Goal: Task Accomplishment & Management: Use online tool/utility

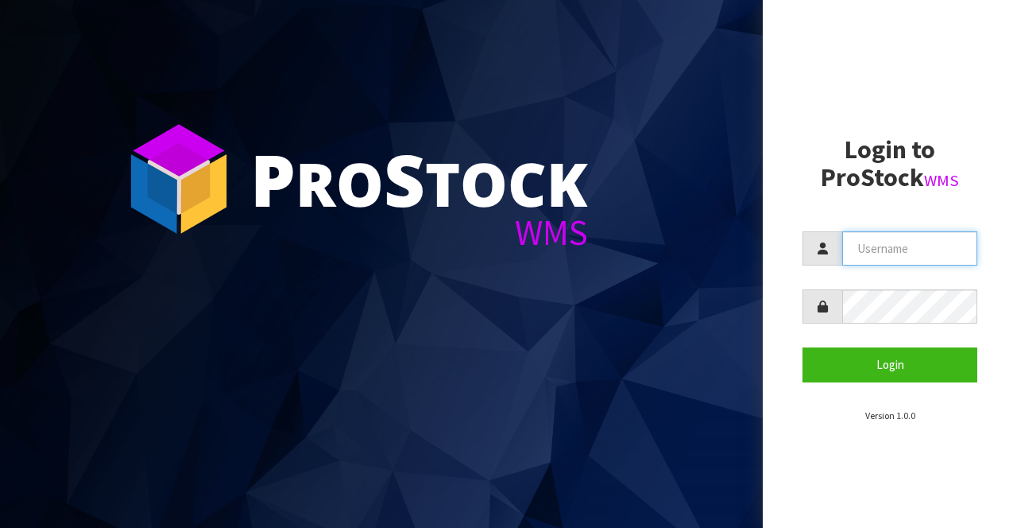
click at [903, 247] on input "text" at bounding box center [909, 248] width 135 height 34
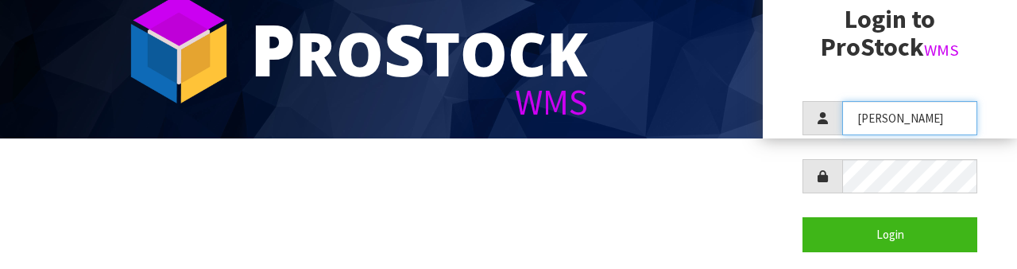
scroll to position [141, 0]
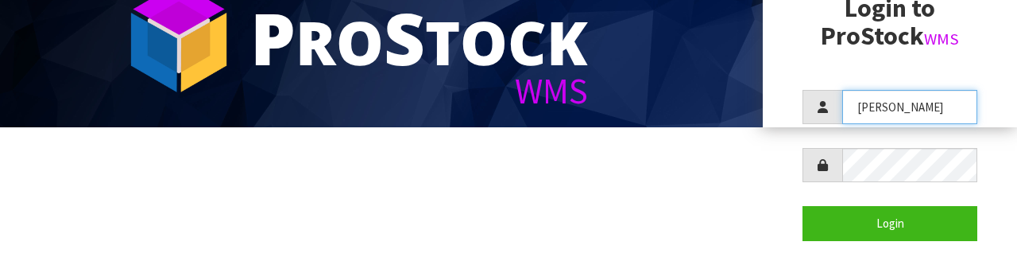
type input "[PERSON_NAME]"
click at [910, 252] on section "Login to ProStock WMS Raj Login Version 1.0.0" at bounding box center [890, 137] width 175 height 287
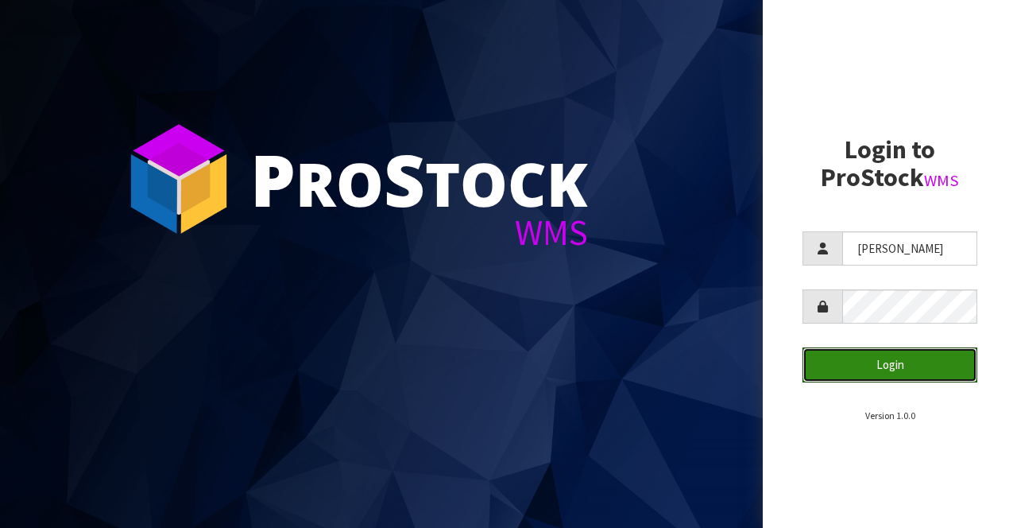
click at [904, 364] on button "Login" at bounding box center [890, 364] width 175 height 34
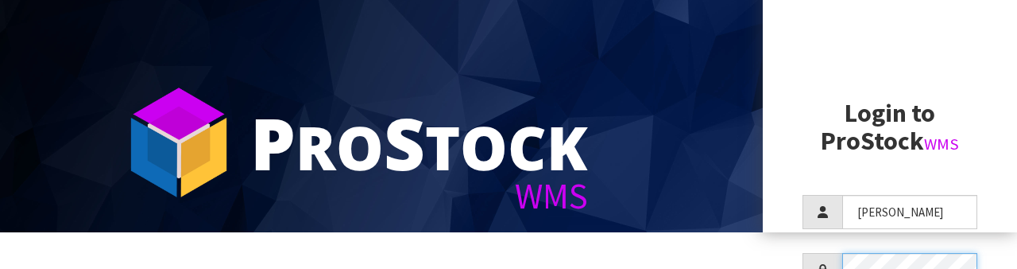
scroll to position [172, 0]
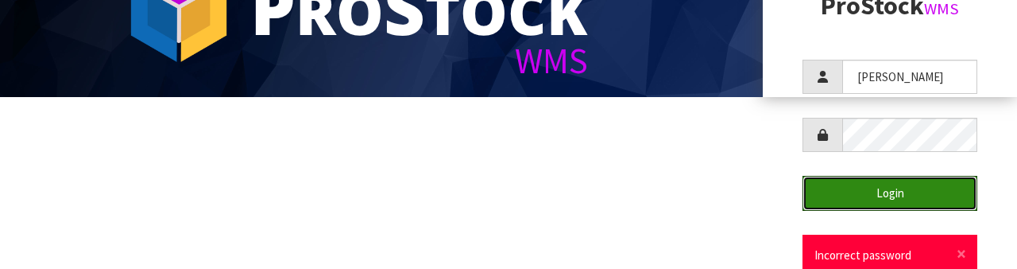
click at [900, 192] on button "Login" at bounding box center [890, 193] width 175 height 34
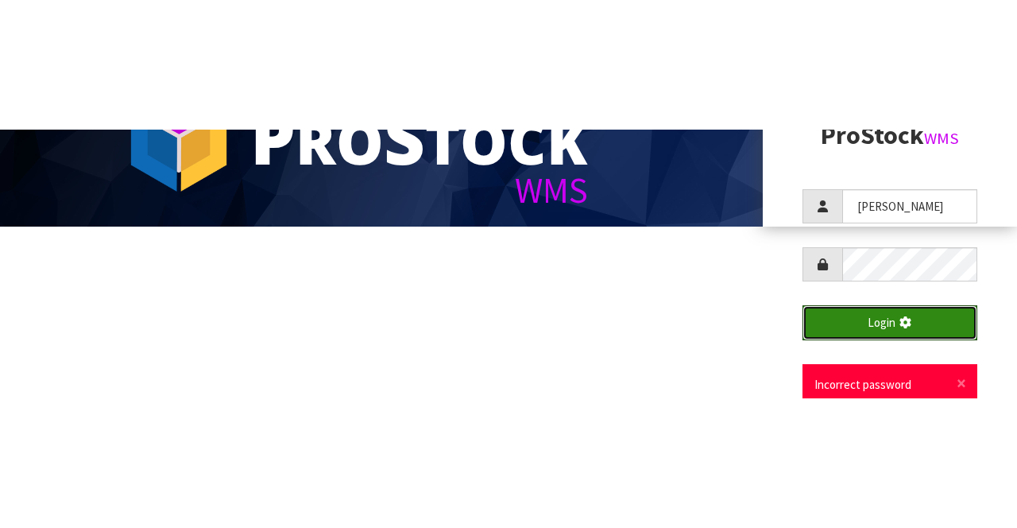
scroll to position [0, 0]
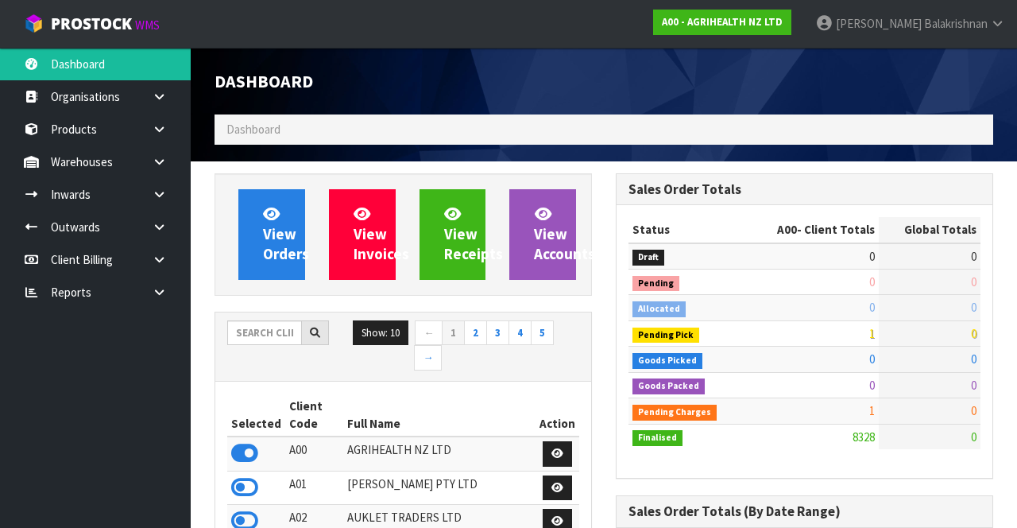
scroll to position [1282, 401]
click at [274, 333] on input "text" at bounding box center [264, 332] width 75 height 25
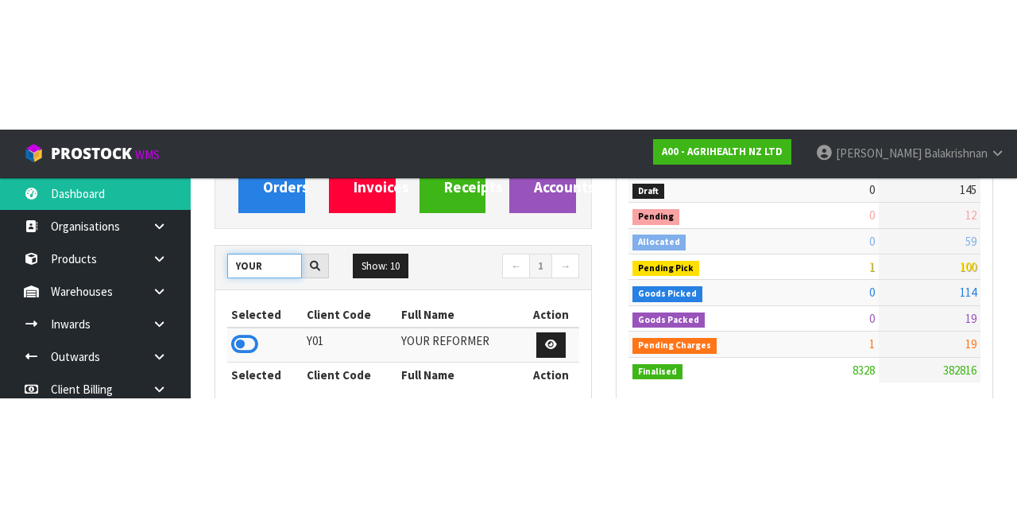
scroll to position [196, 0]
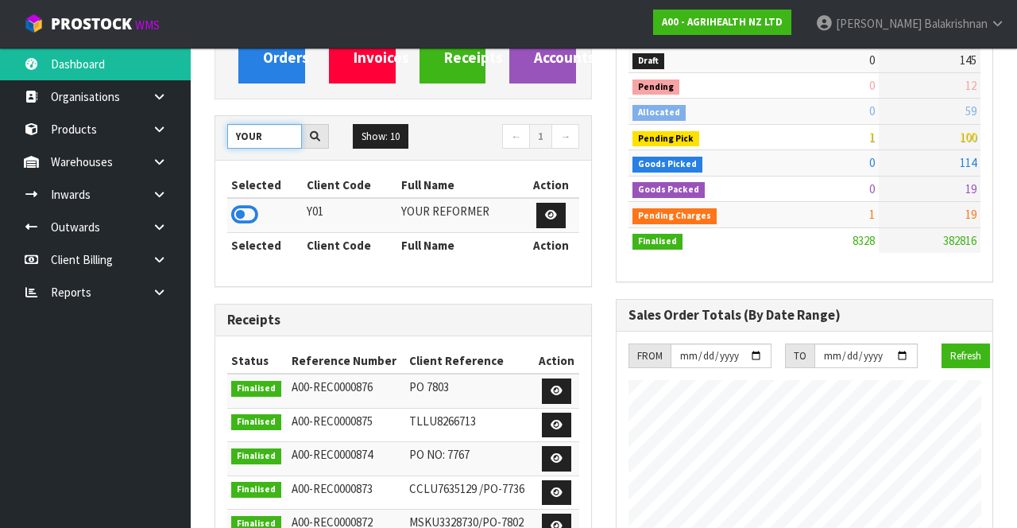
type input "YOUR"
click at [249, 206] on icon at bounding box center [244, 215] width 27 height 24
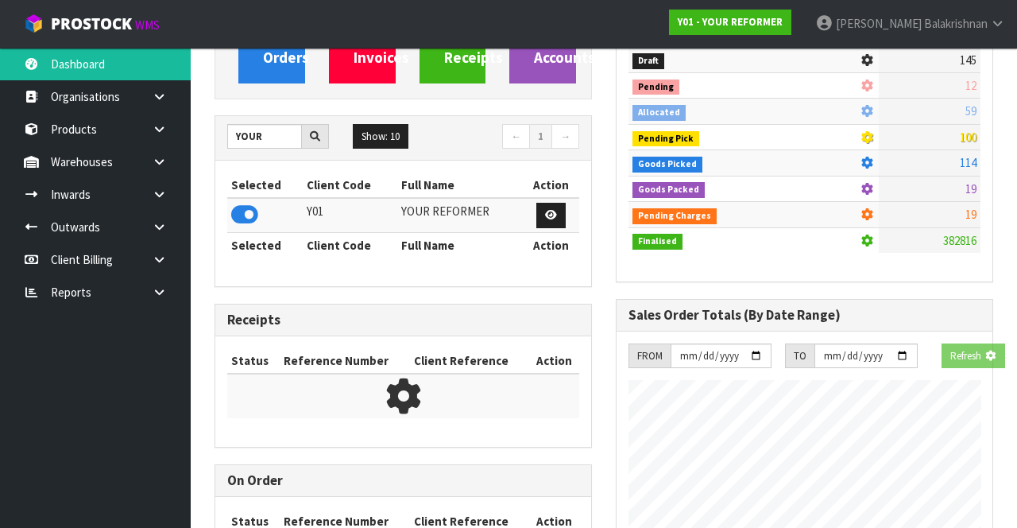
scroll to position [1095, 401]
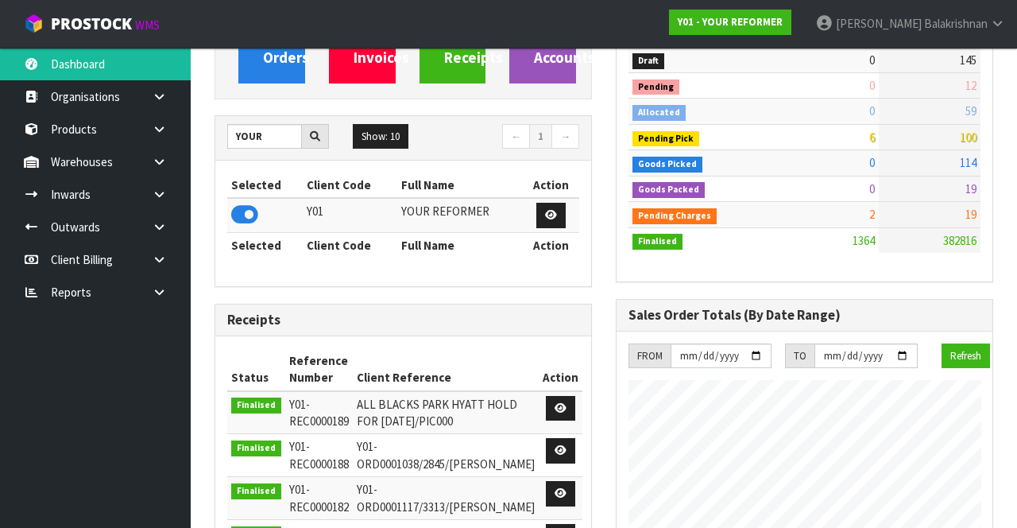
click at [165, 161] on icon at bounding box center [159, 162] width 15 height 12
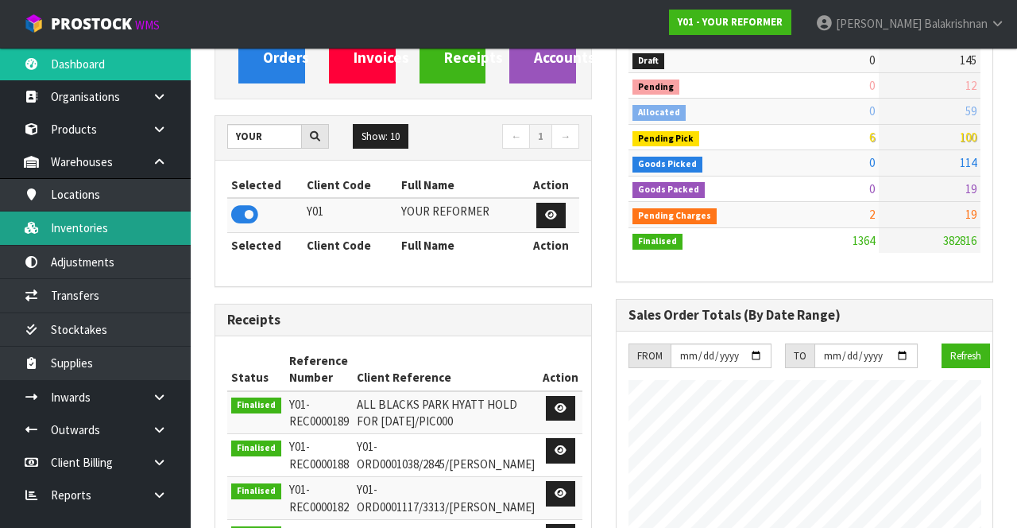
click at [130, 227] on link "Inventories" at bounding box center [95, 227] width 191 height 33
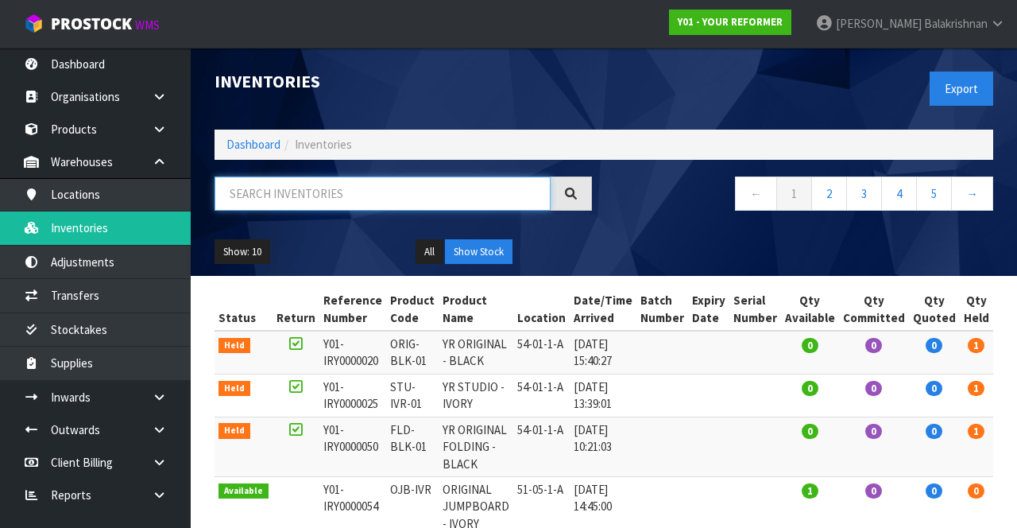
click at [389, 189] on input "text" at bounding box center [383, 193] width 336 height 34
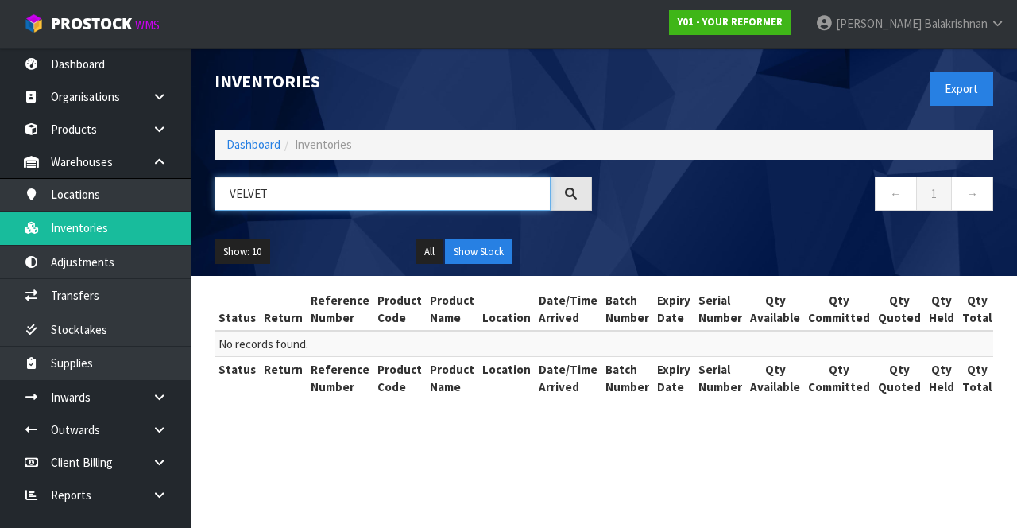
click at [312, 199] on input "VELVET" at bounding box center [383, 193] width 336 height 34
click at [261, 198] on input "VELVET PALLET" at bounding box center [383, 193] width 336 height 34
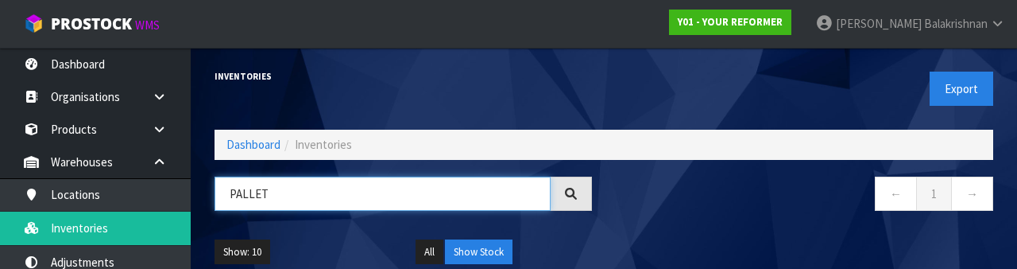
click at [232, 194] on input "PALLET" at bounding box center [383, 193] width 336 height 34
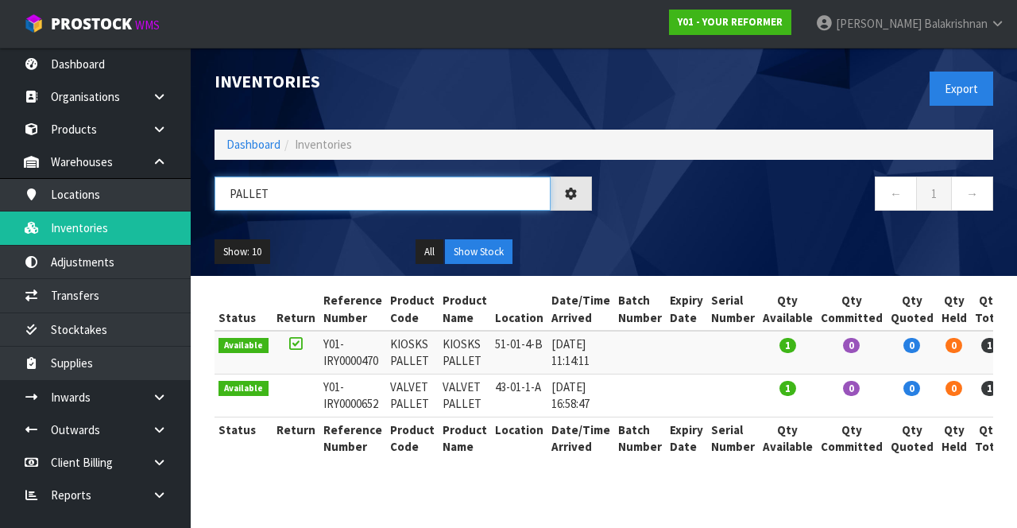
type input "PALLET"
copy td "VALVET PALLET"
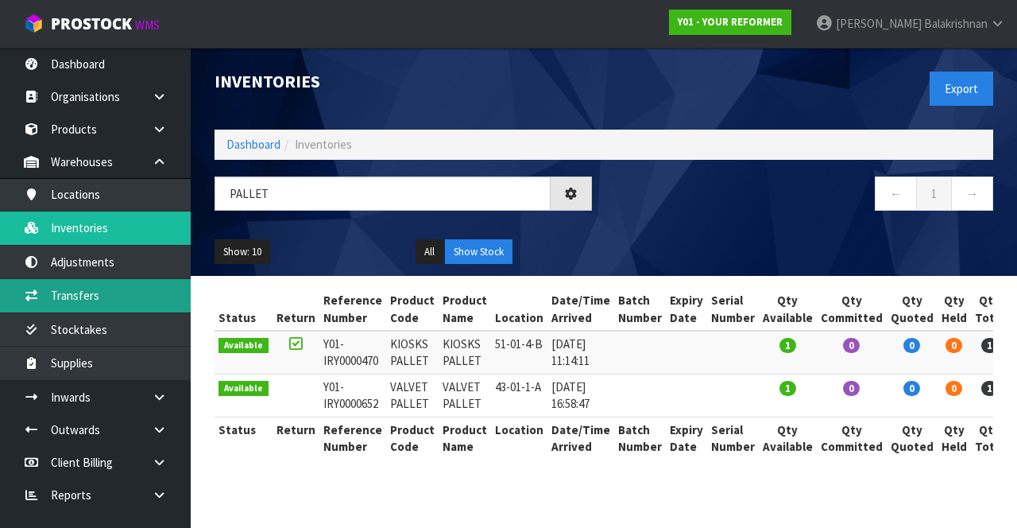
click at [97, 281] on link "Transfers" at bounding box center [95, 295] width 191 height 33
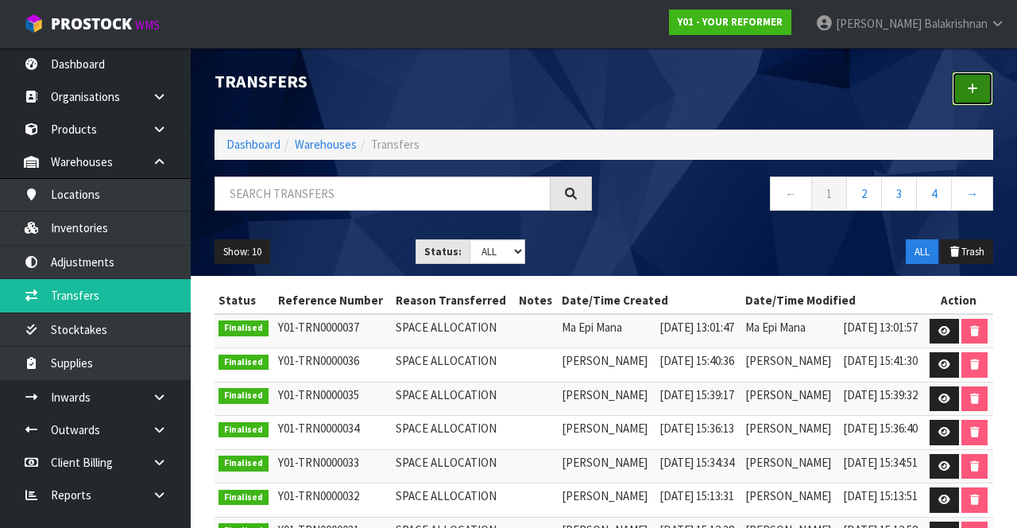
click at [978, 83] on icon at bounding box center [972, 89] width 11 height 12
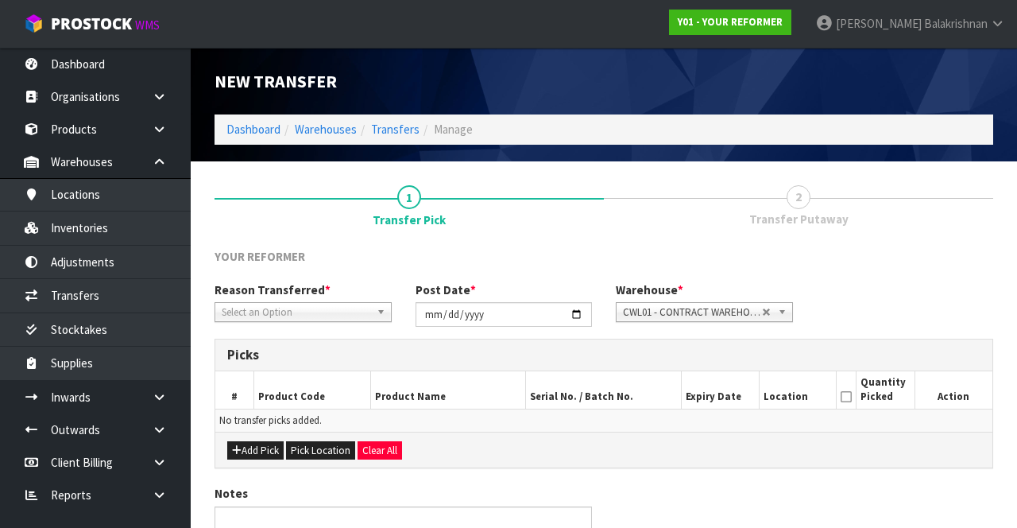
click at [342, 304] on span "Select an Option" at bounding box center [296, 312] width 149 height 19
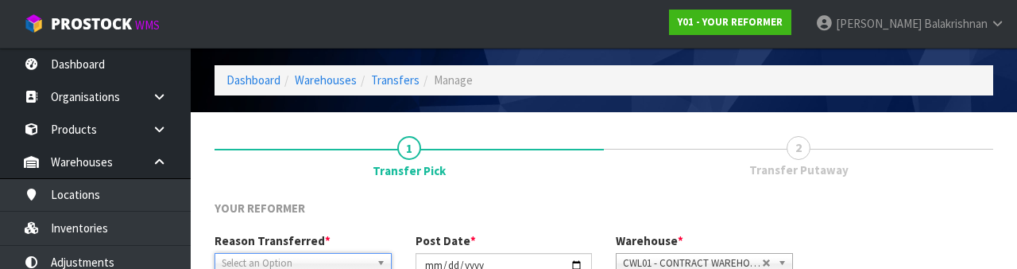
scroll to position [190, 0]
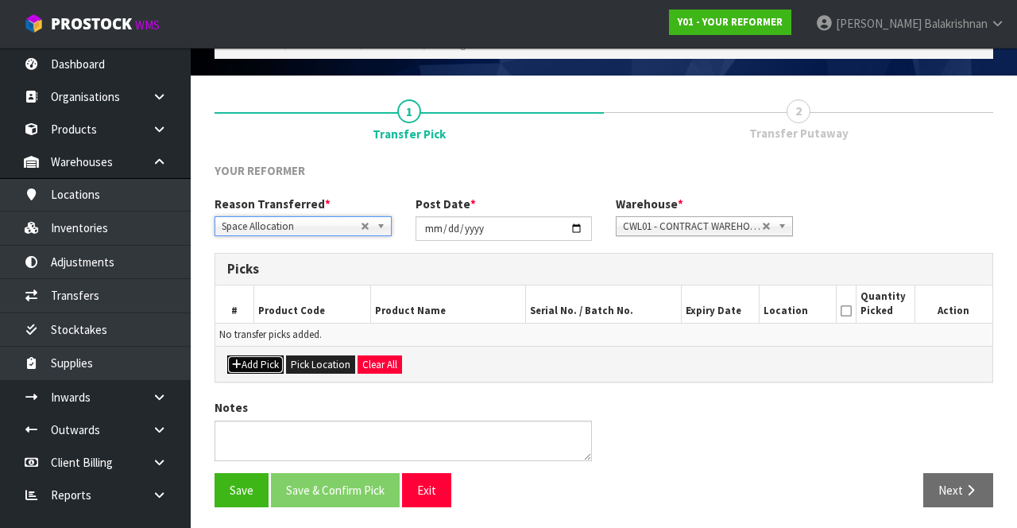
click at [263, 369] on button "Add Pick" at bounding box center [255, 364] width 56 height 19
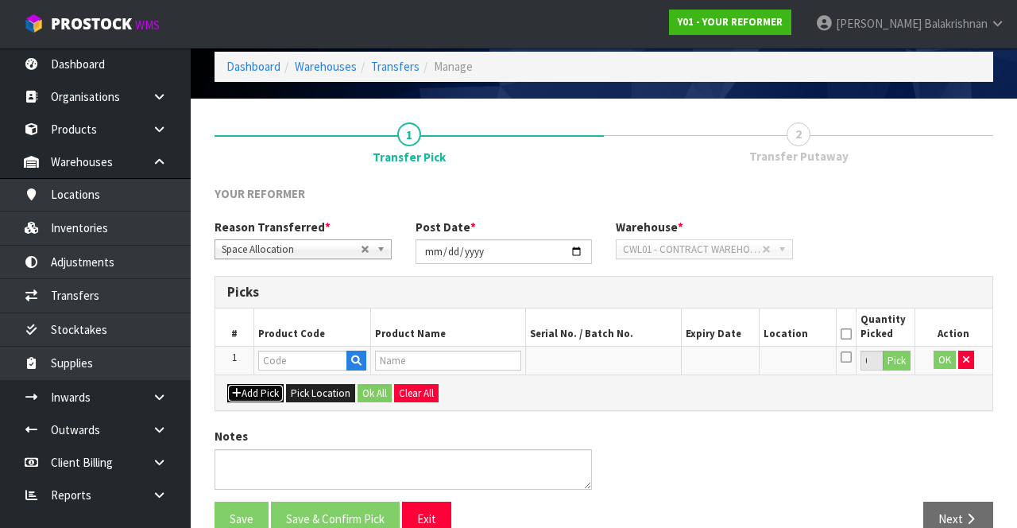
scroll to position [86, 0]
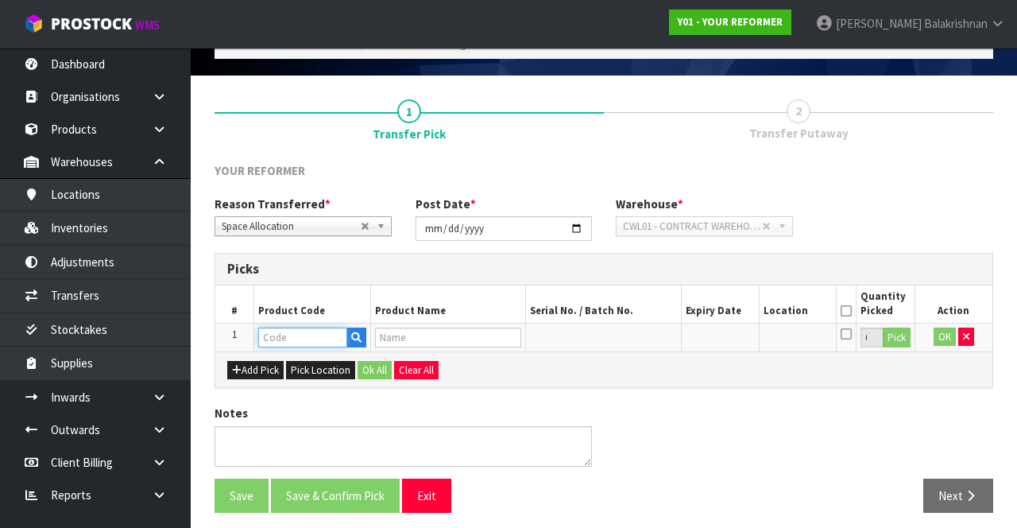
paste input "VALVET PALLET"
type input "VALVET PALLET"
click at [897, 334] on button "Pick" at bounding box center [897, 337] width 28 height 21
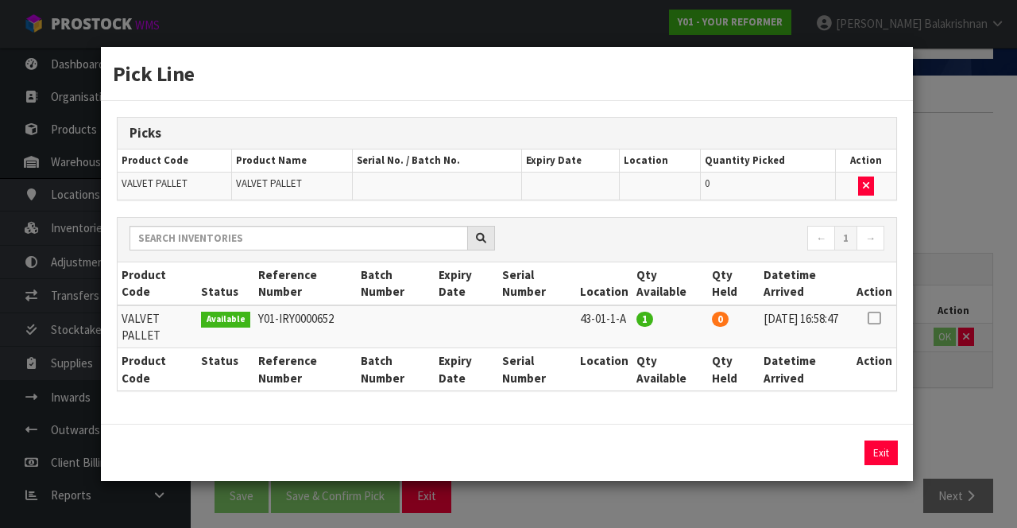
click at [882, 324] on td at bounding box center [875, 326] width 44 height 43
click at [874, 318] on icon at bounding box center [874, 318] width 13 height 1
click at [838, 440] on button "Assign Pick" at bounding box center [827, 452] width 65 height 25
type input "1"
click at [898, 445] on button "Exit" at bounding box center [881, 452] width 33 height 25
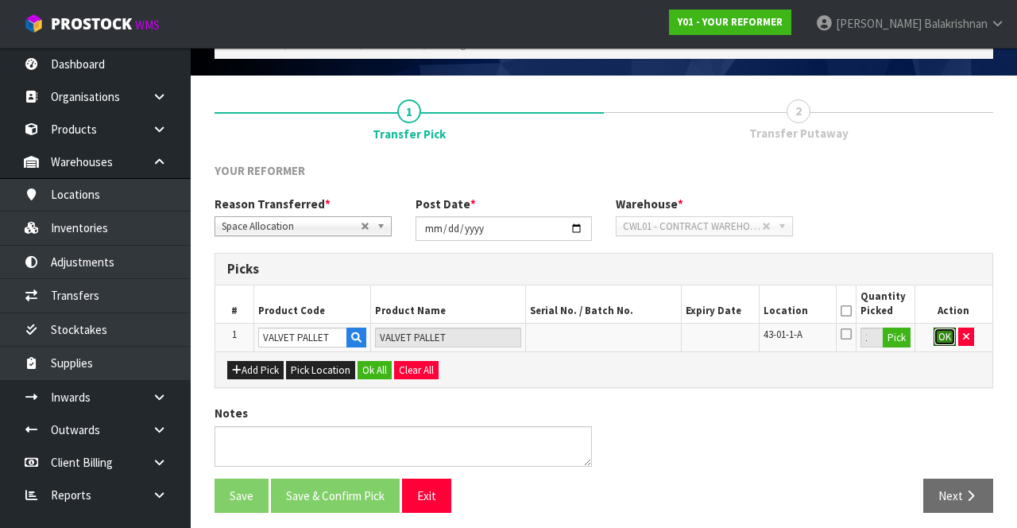
click at [940, 328] on button "OK" at bounding box center [945, 336] width 22 height 19
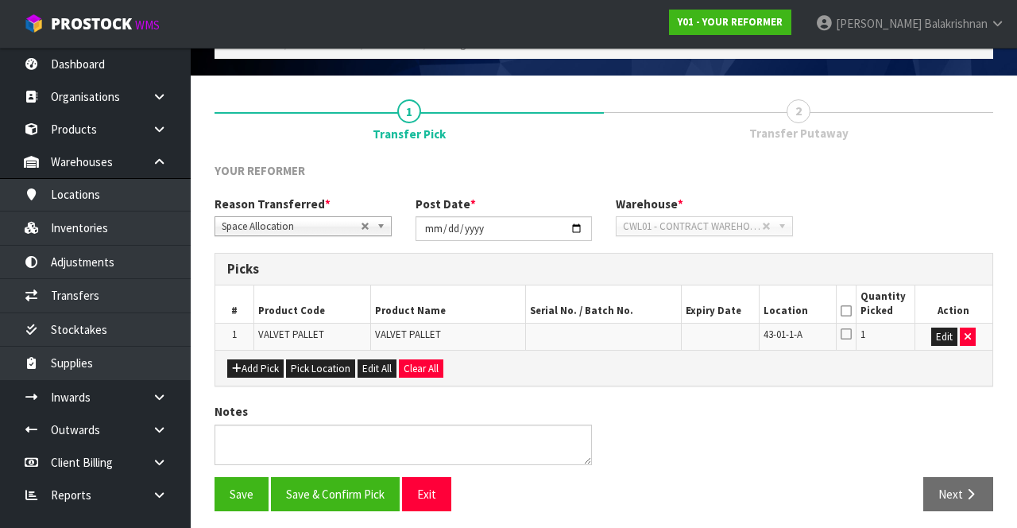
click at [845, 311] on icon at bounding box center [846, 311] width 11 height 1
click at [356, 489] on button "Save & Confirm Pick" at bounding box center [335, 494] width 129 height 34
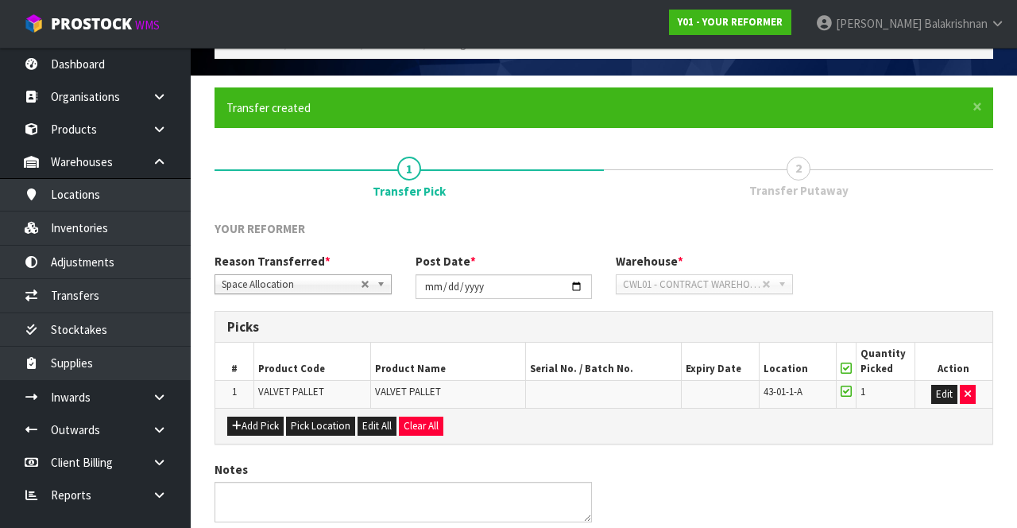
scroll to position [0, 0]
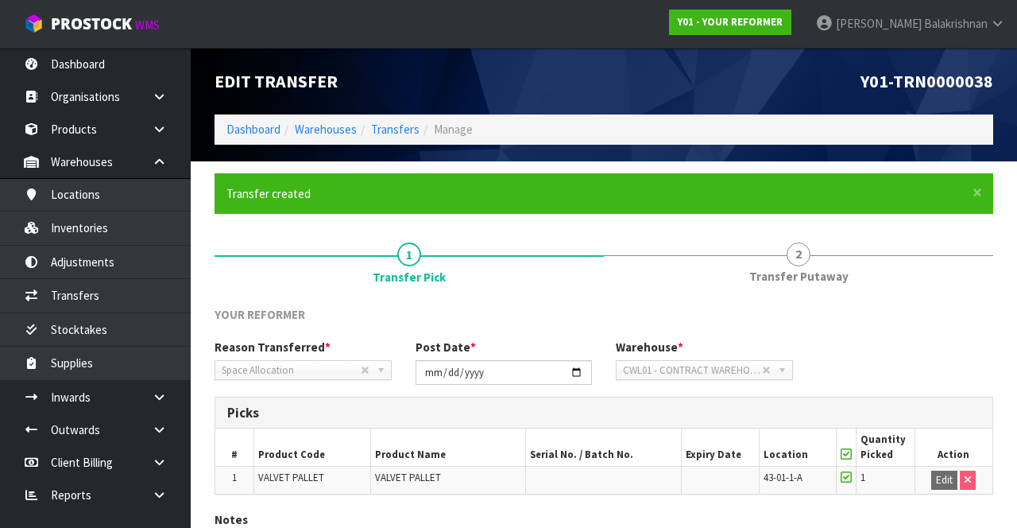
scroll to position [112, 0]
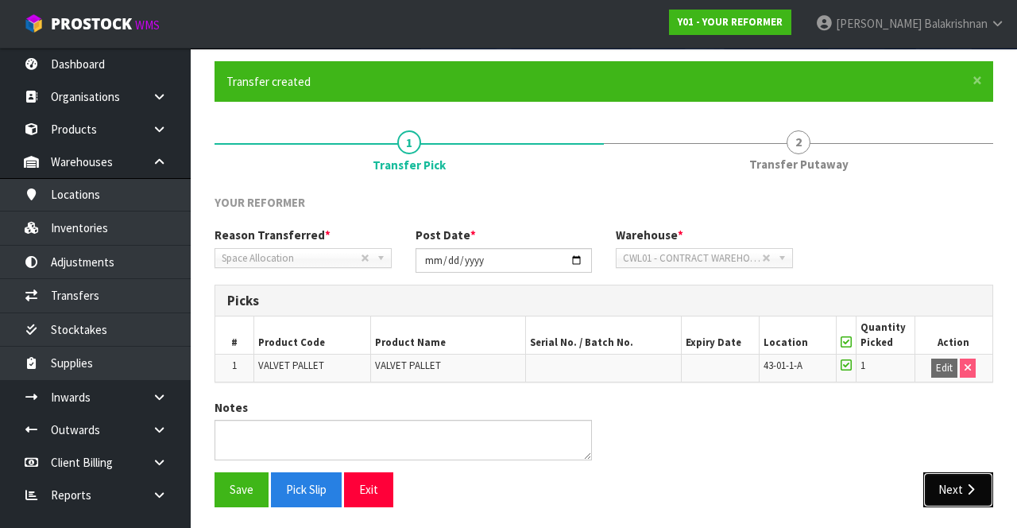
click at [973, 486] on icon "button" at bounding box center [970, 489] width 15 height 12
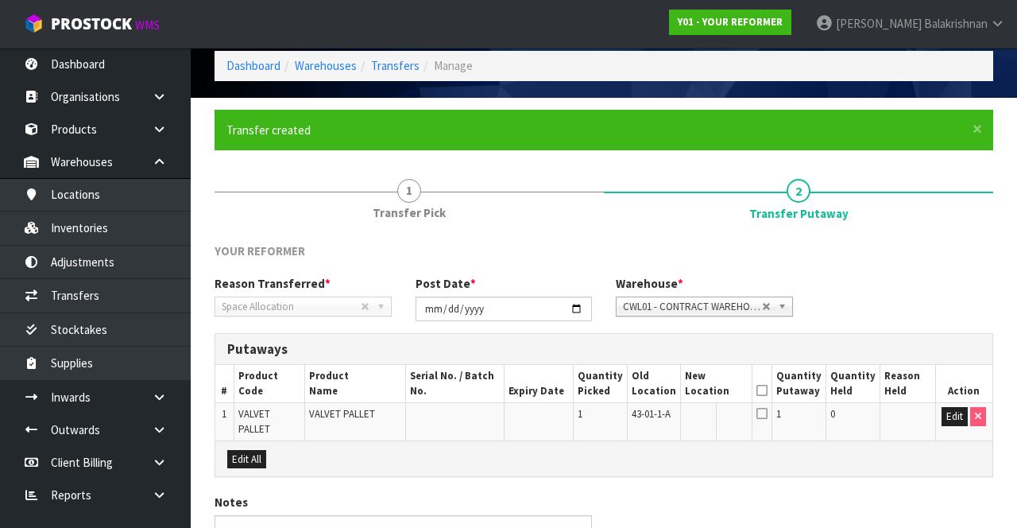
scroll to position [157, 0]
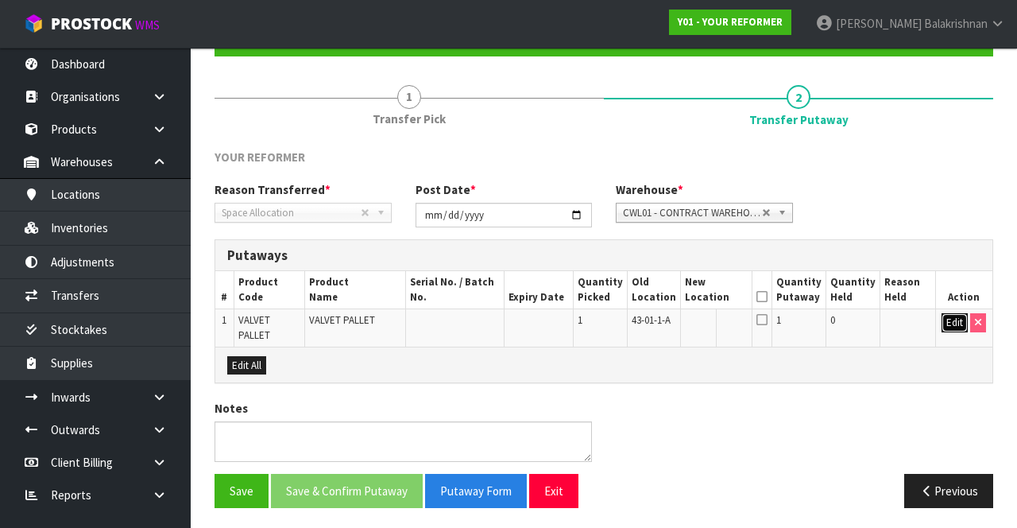
click at [963, 324] on button "Edit" at bounding box center [955, 322] width 26 height 19
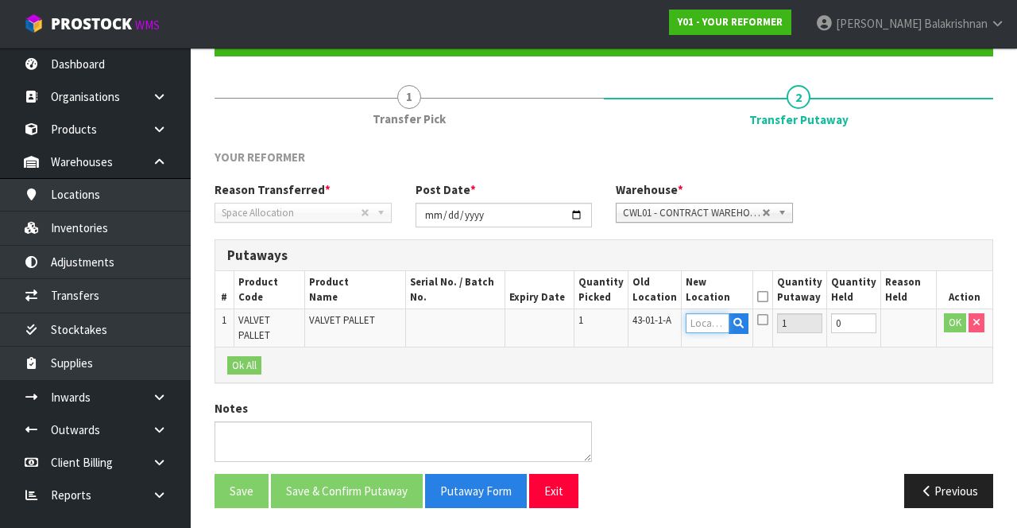
click at [707, 326] on input "text" at bounding box center [708, 323] width 45 height 20
type input "57-29-5-2"
click at [710, 327] on input "text" at bounding box center [708, 323] width 45 height 20
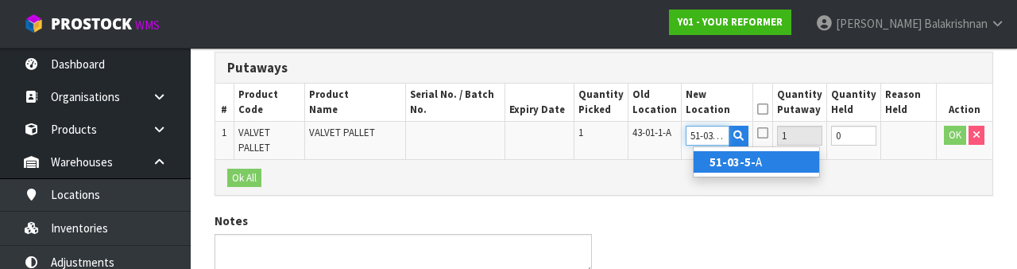
scroll to position [0, 3]
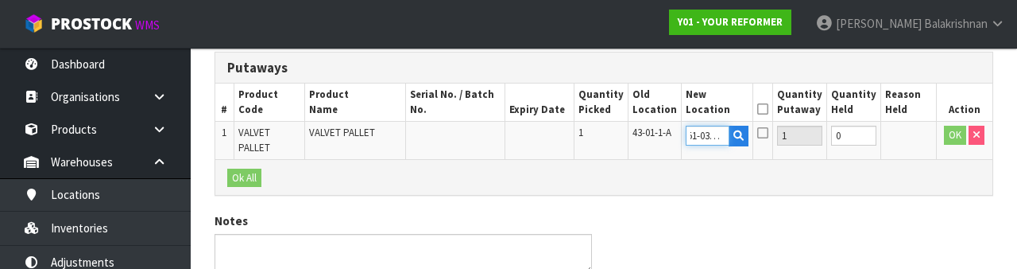
type input "51-03-5-B"
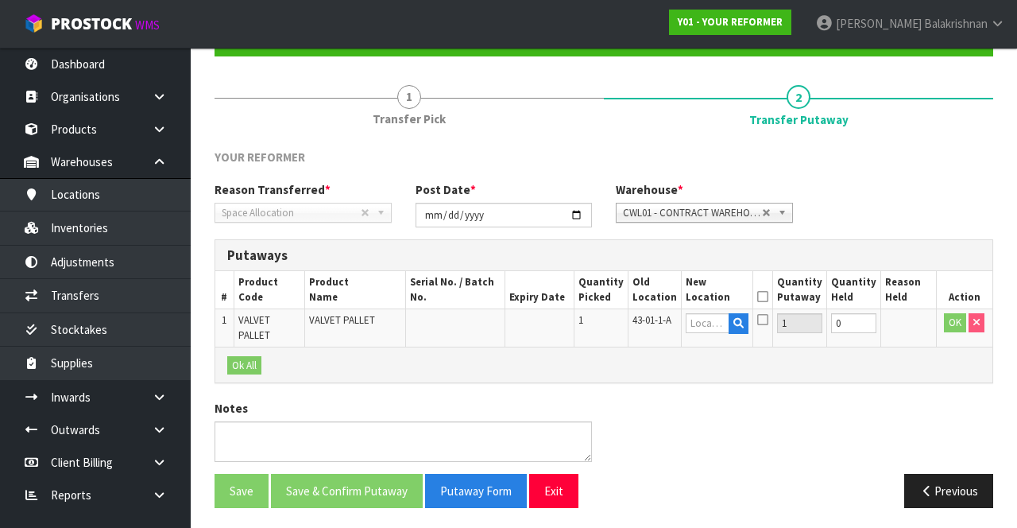
scroll to position [0, 0]
click at [723, 323] on input "text" at bounding box center [708, 323] width 45 height 20
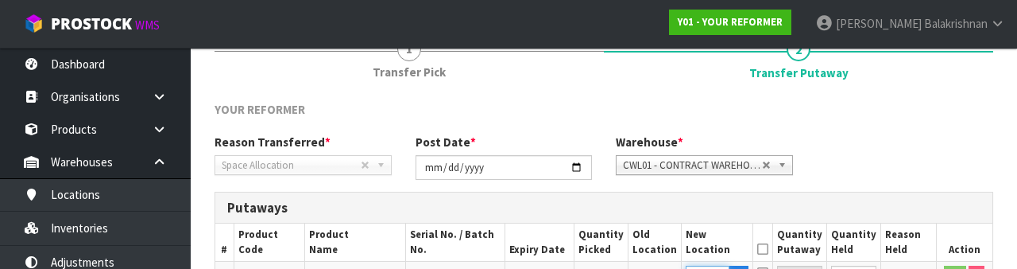
scroll to position [335, 0]
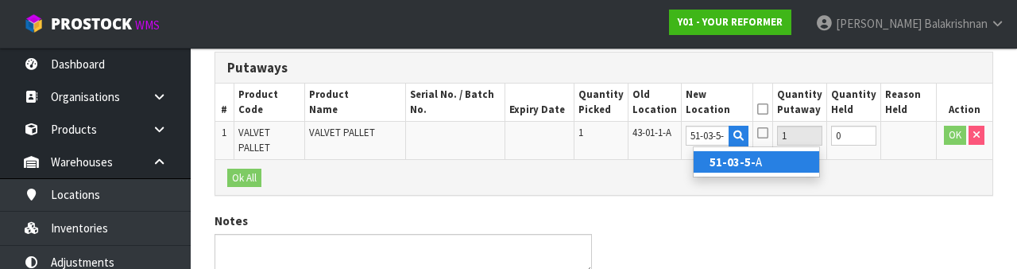
click at [776, 159] on link "51-03-5- A" at bounding box center [757, 161] width 126 height 21
type input "51-03-5-A"
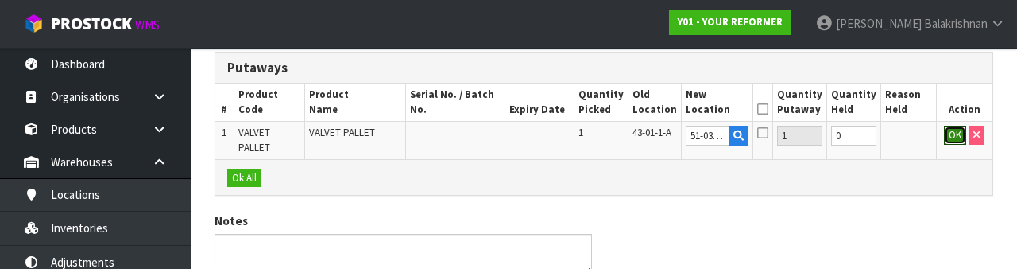
click at [945, 134] on button "OK" at bounding box center [955, 135] width 22 height 19
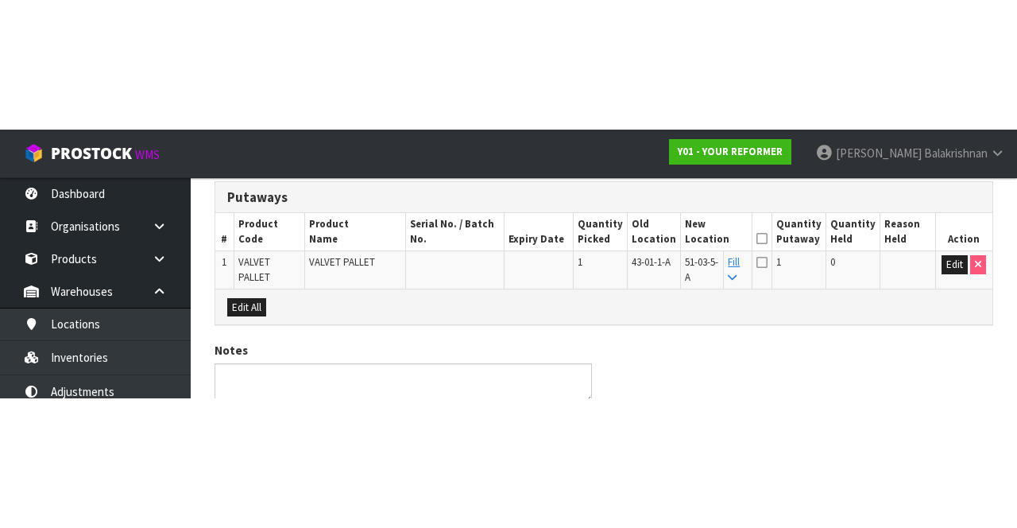
scroll to position [157, 0]
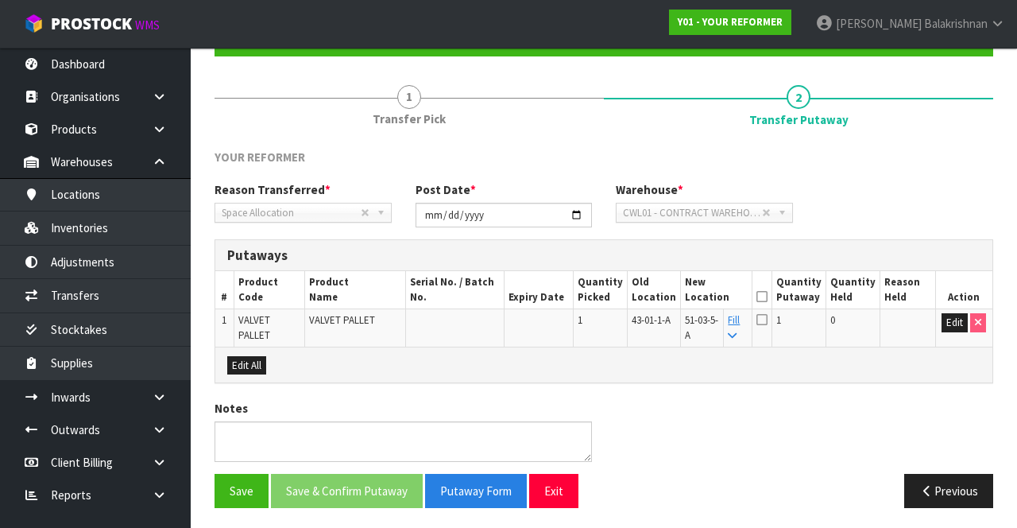
click at [768, 296] on icon at bounding box center [762, 296] width 11 height 1
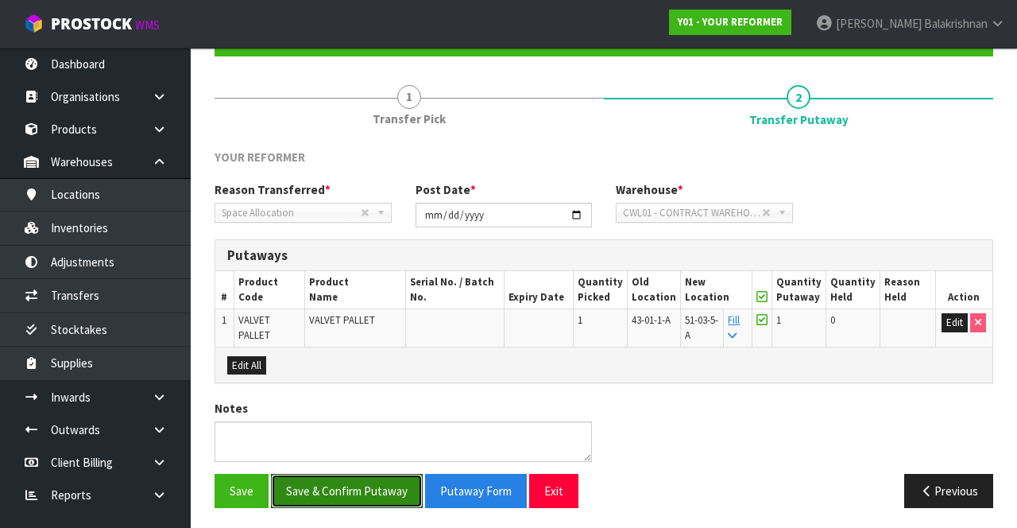
click at [366, 478] on button "Save & Confirm Putaway" at bounding box center [347, 491] width 152 height 34
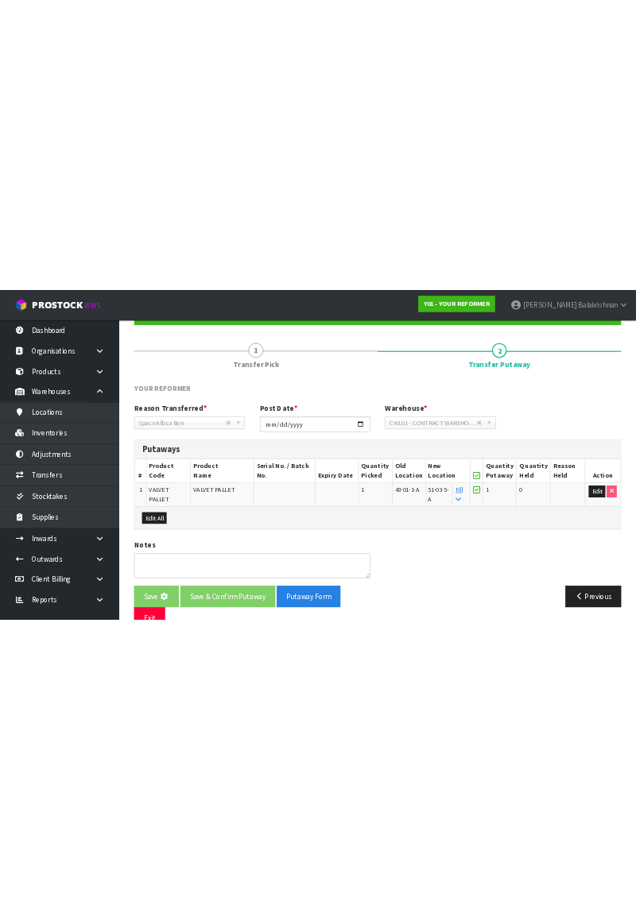
scroll to position [0, 0]
